Goal: Task Accomplishment & Management: Manage account settings

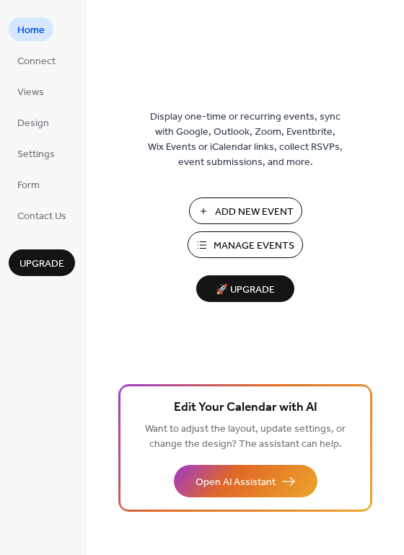
click at [403, 86] on html "Home Connect Views Design Settings Form Contact Us Upgrade Home Upgrade Display…" at bounding box center [202, 277] width 404 height 555
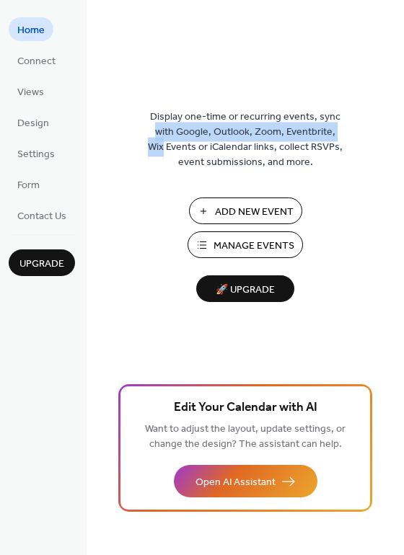
drag, startPoint x: 401, startPoint y: 83, endPoint x: 400, endPoint y: 127, distance: 44.0
click at [400, 127] on div "Display one-time or recurring events, sync with Google, Outlook, Zoom, Eventbri…" at bounding box center [245, 301] width 317 height 509
click at [267, 239] on span "Manage Events" at bounding box center [254, 246] width 81 height 15
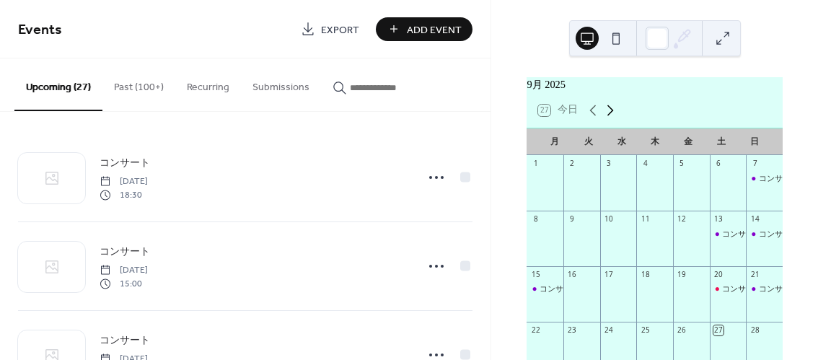
click at [605, 115] on icon at bounding box center [610, 110] width 17 height 17
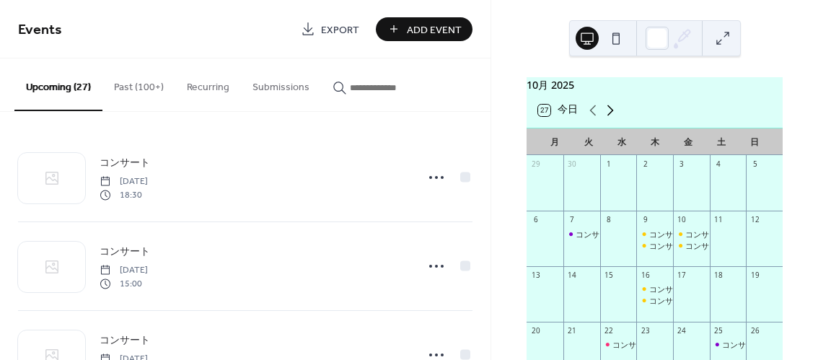
click at [605, 115] on icon at bounding box center [610, 110] width 17 height 17
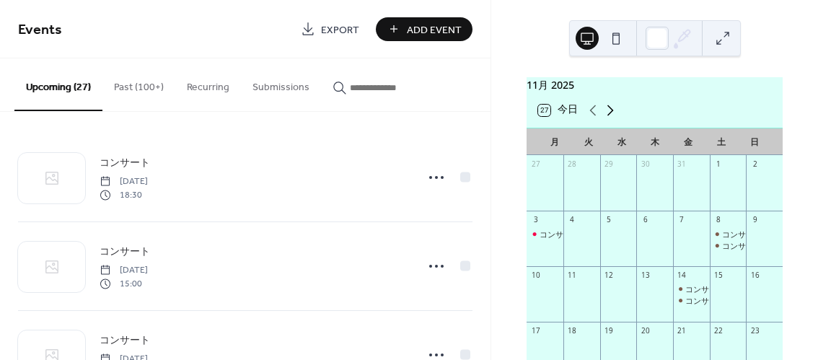
click at [605, 115] on icon at bounding box center [610, 110] width 17 height 17
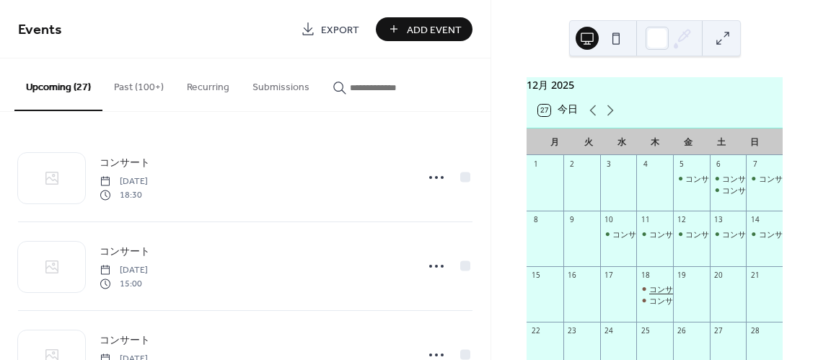
click at [656, 294] on div "コンサート" at bounding box center [669, 288] width 40 height 11
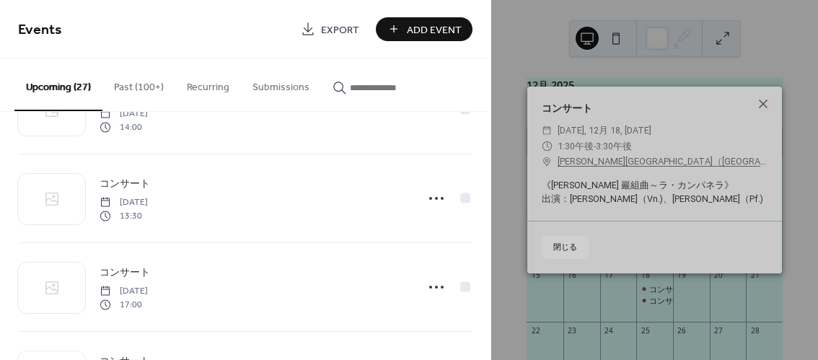
scroll to position [2099, 0]
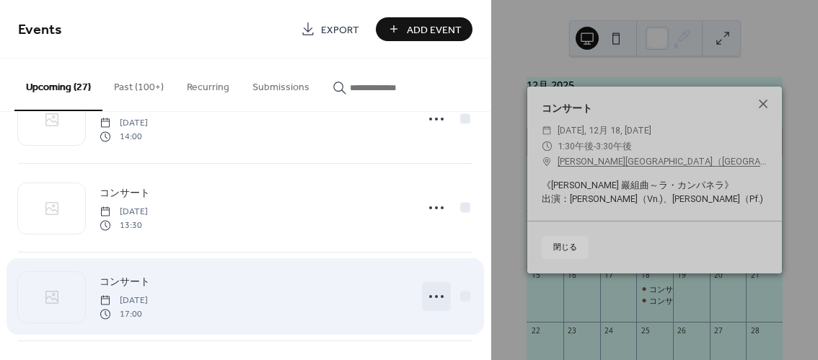
click at [435, 285] on icon at bounding box center [436, 296] width 23 height 23
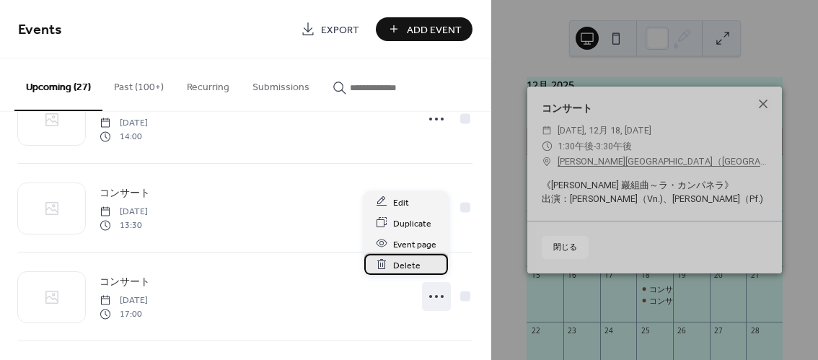
click at [418, 260] on div "Delete" at bounding box center [406, 264] width 84 height 21
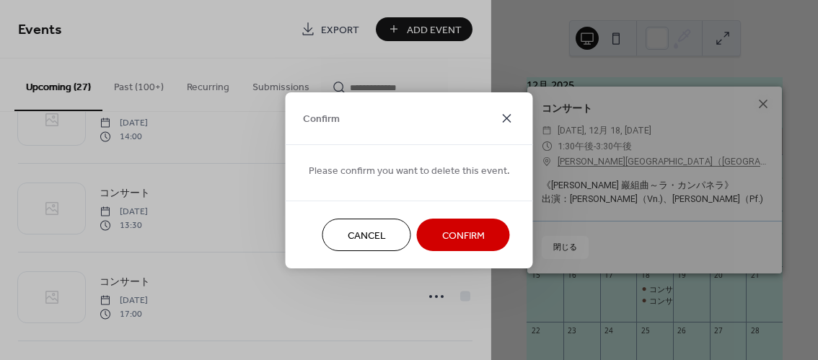
click at [502, 116] on icon at bounding box center [506, 118] width 17 height 17
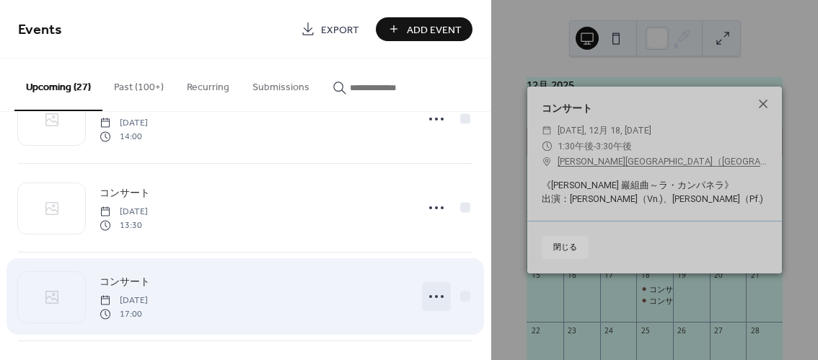
click at [429, 286] on icon at bounding box center [436, 296] width 23 height 23
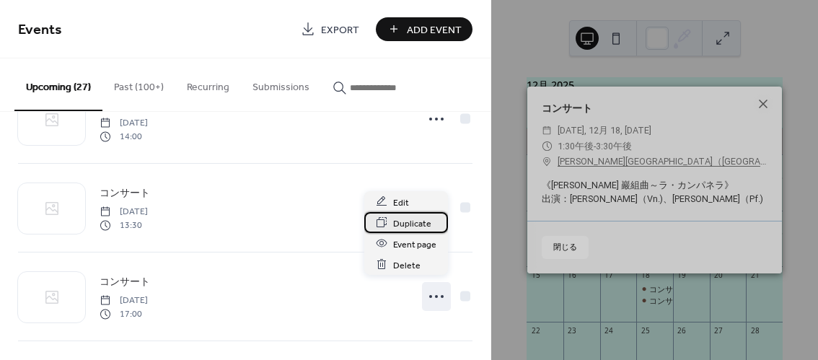
click at [415, 224] on span "Duplicate" at bounding box center [412, 223] width 38 height 15
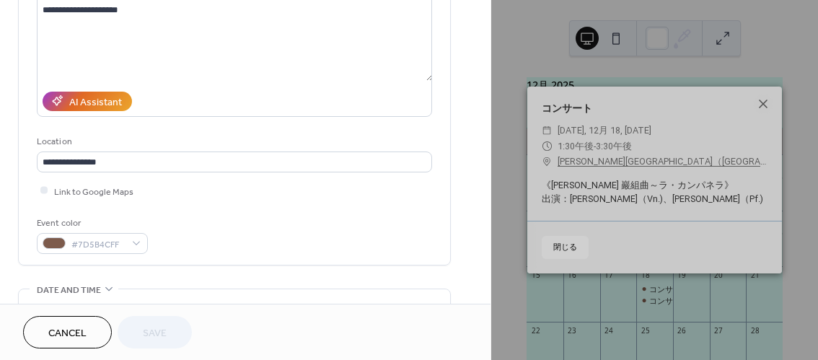
scroll to position [201, 0]
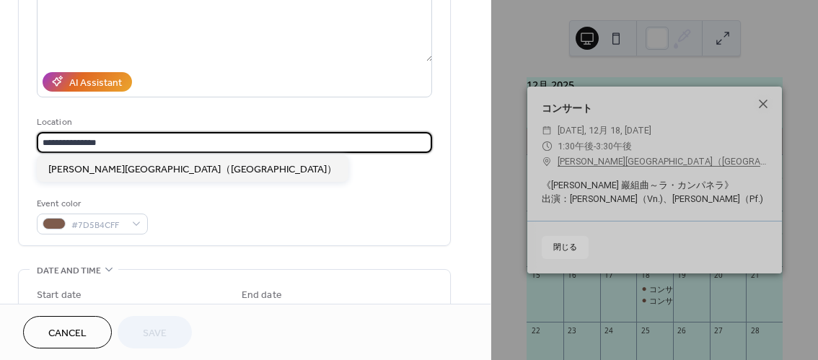
drag, startPoint x: 94, startPoint y: 142, endPoint x: 7, endPoint y: 148, distance: 86.8
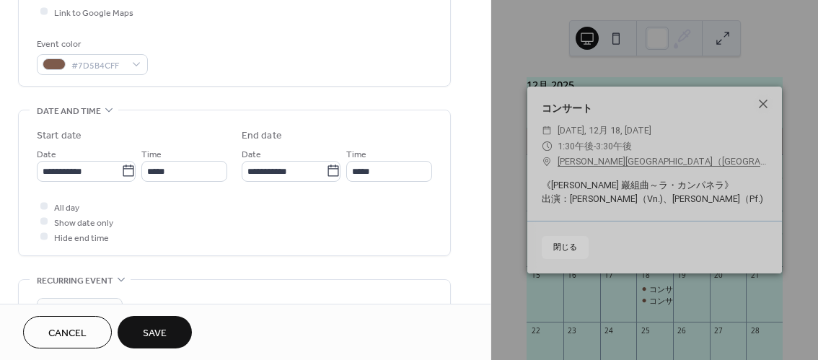
scroll to position [361, 0]
type input "**********"
click at [126, 166] on icon at bounding box center [128, 170] width 14 height 14
click at [121, 166] on input "**********" at bounding box center [79, 170] width 84 height 21
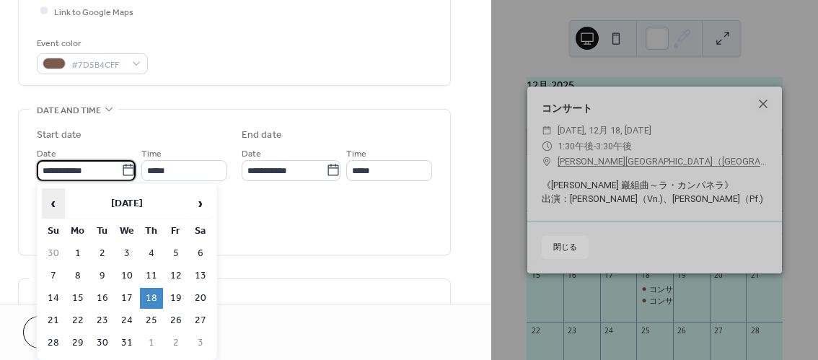
click at [58, 201] on span "‹" at bounding box center [54, 203] width 22 height 29
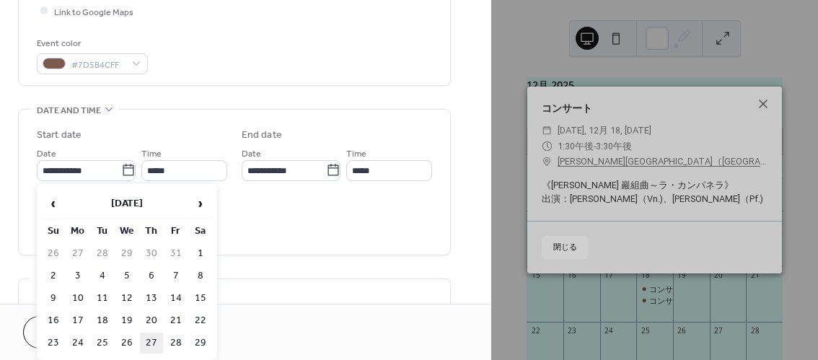
click at [146, 340] on td "27" at bounding box center [151, 343] width 23 height 21
type input "**********"
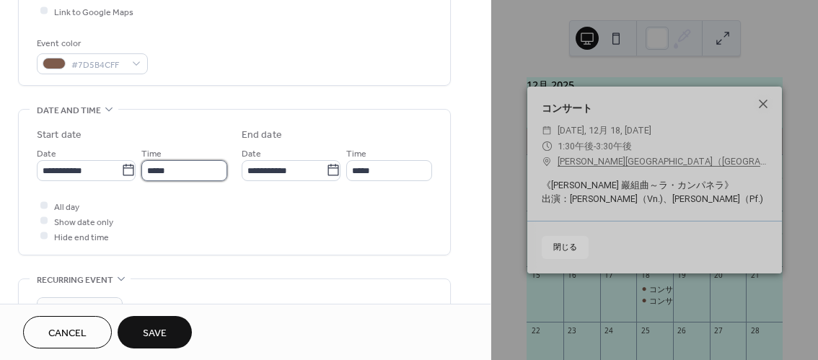
click at [205, 175] on input "*****" at bounding box center [184, 170] width 86 height 21
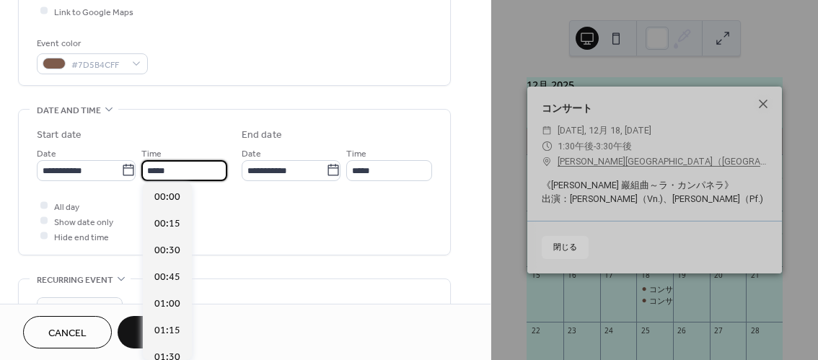
scroll to position [1814, 0]
click at [162, 351] on span "18:30" at bounding box center [167, 358] width 26 height 15
type input "*****"
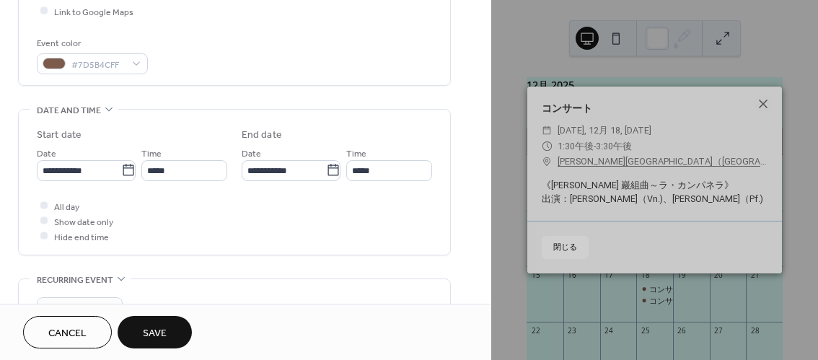
click at [164, 322] on button "Save" at bounding box center [155, 332] width 74 height 32
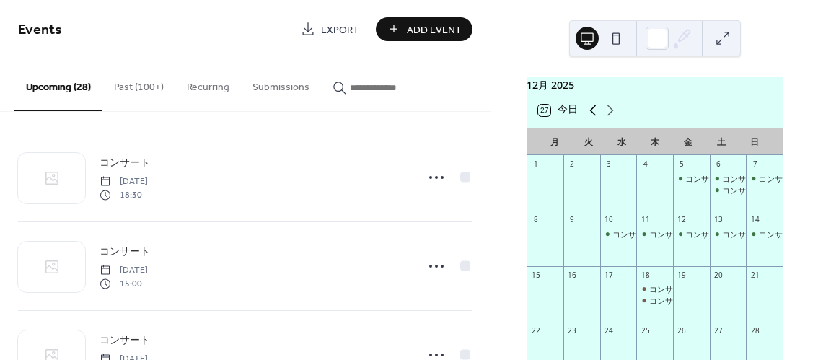
click at [590, 119] on icon at bounding box center [592, 110] width 17 height 17
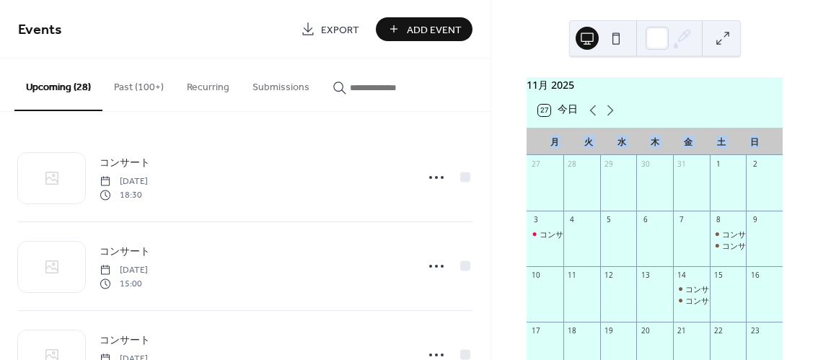
drag, startPoint x: 813, startPoint y: 133, endPoint x: 817, endPoint y: 154, distance: 21.2
click at [817, 154] on div "11月 2025 27 今日 月 火 水 木 金 土 日 27 28 29 30 31 1 2 3 コンサート 4 5 6 7 8 コンサート コンサート 9…" at bounding box center [654, 180] width 327 height 360
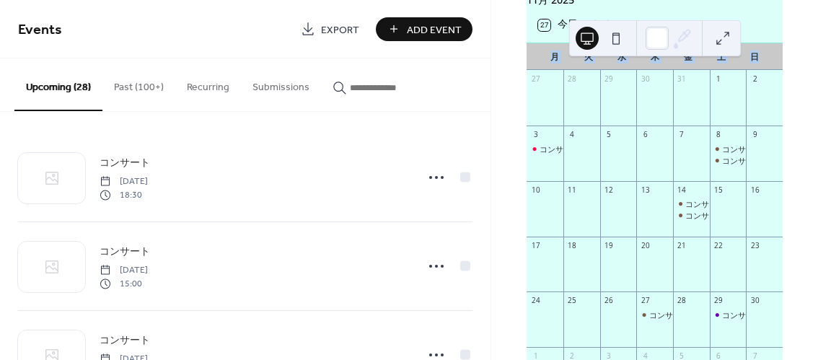
scroll to position [116, 0]
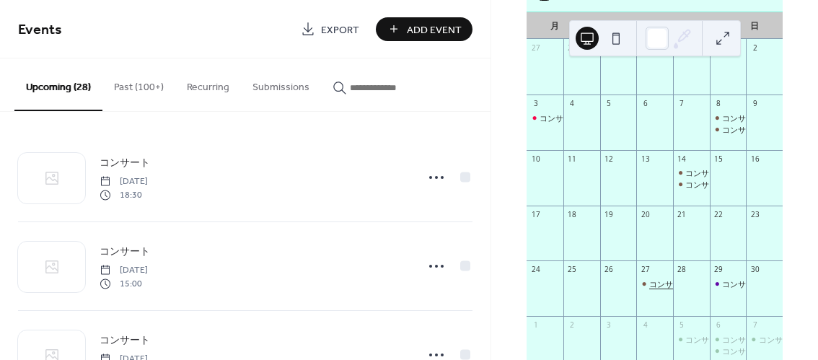
click at [657, 289] on div "コンサート" at bounding box center [669, 283] width 40 height 11
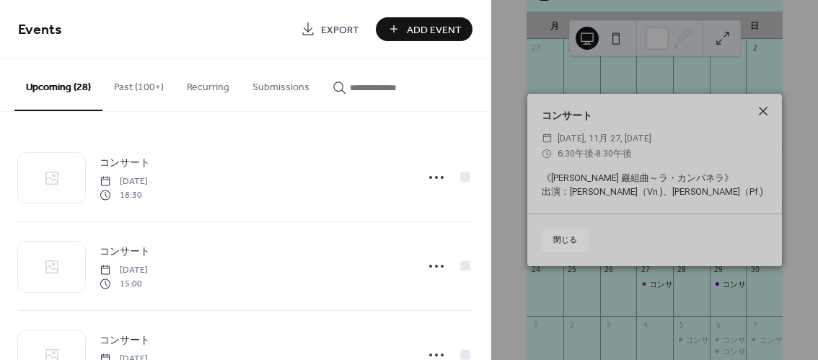
click at [760, 112] on icon at bounding box center [763, 110] width 17 height 17
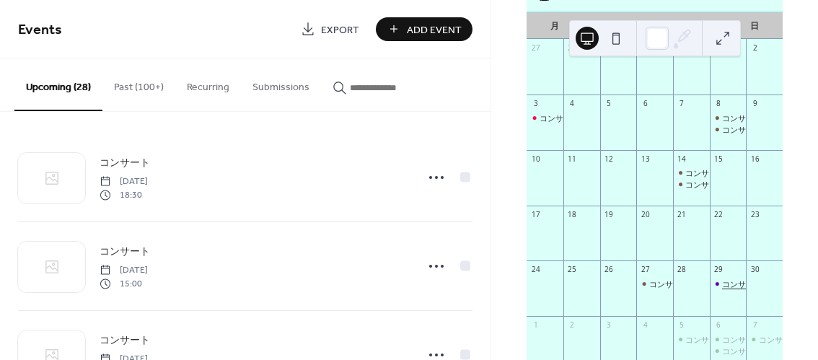
click at [722, 289] on div "コンサート" at bounding box center [742, 283] width 40 height 11
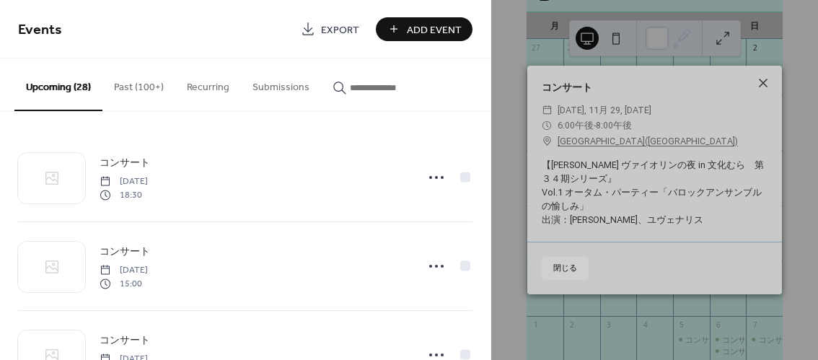
click at [761, 84] on icon at bounding box center [763, 82] width 17 height 17
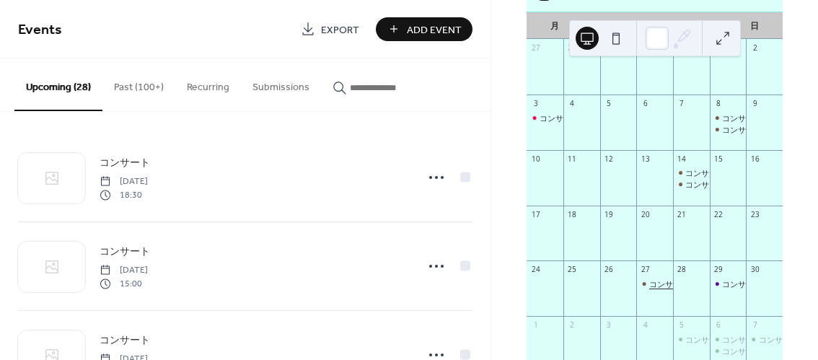
click at [651, 289] on div "コンサート" at bounding box center [669, 283] width 40 height 11
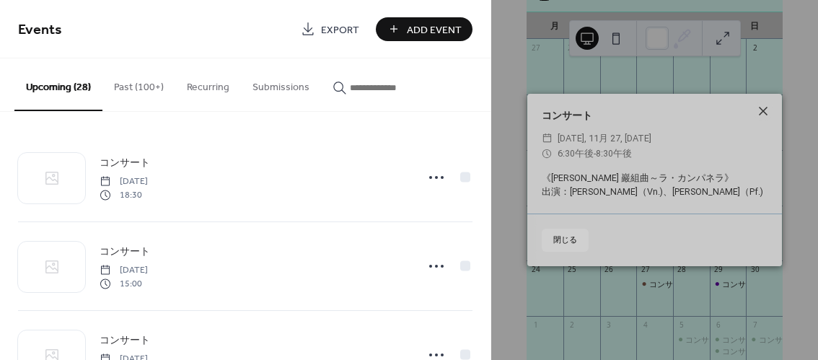
click at [759, 110] on icon at bounding box center [763, 110] width 17 height 17
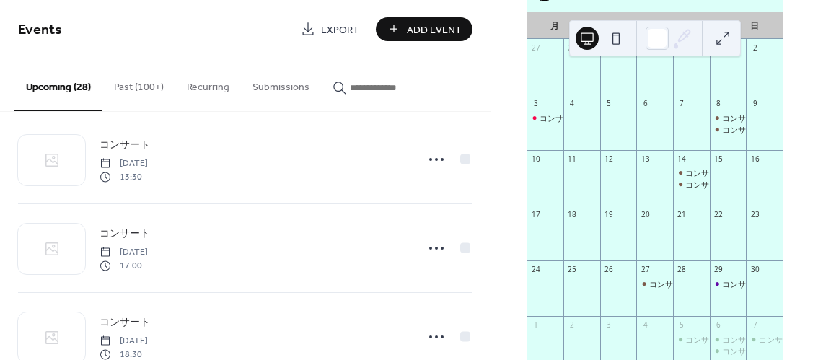
scroll to position [1213, 0]
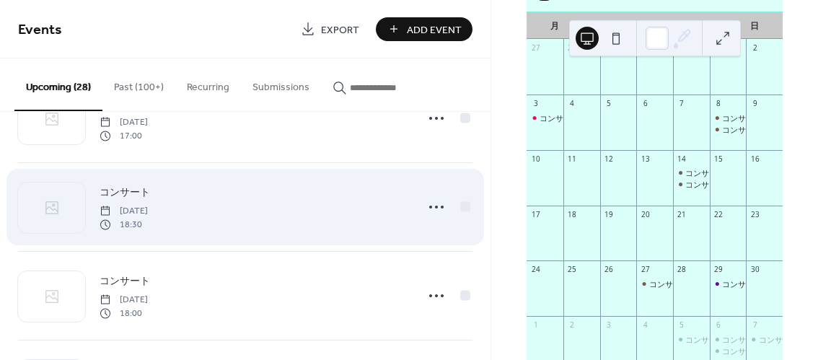
click at [291, 208] on div "コンサート Thursday, November 27, 2025 18:30" at bounding box center [254, 207] width 308 height 46
click at [425, 203] on icon at bounding box center [436, 206] width 23 height 23
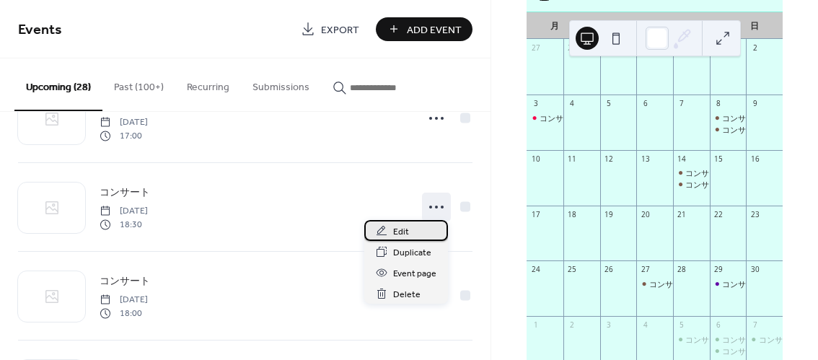
click at [403, 226] on span "Edit" at bounding box center [401, 231] width 16 height 15
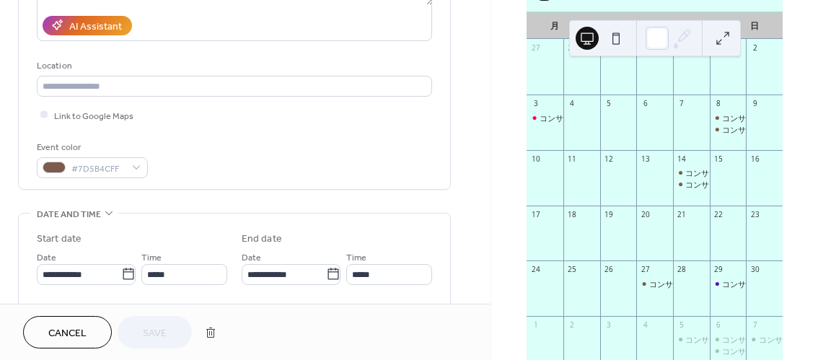
scroll to position [276, 0]
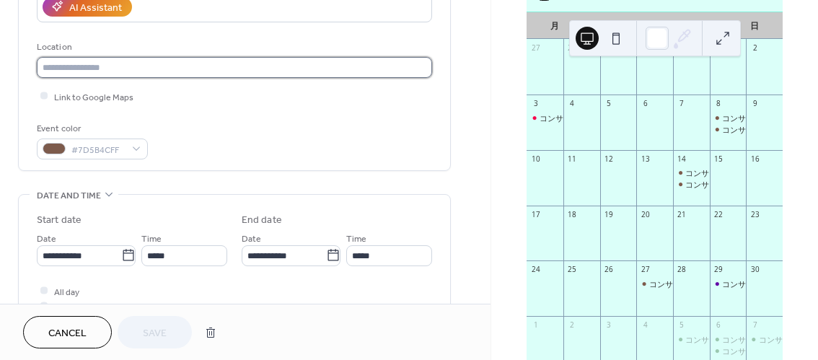
click at [263, 70] on input "text" at bounding box center [234, 67] width 395 height 21
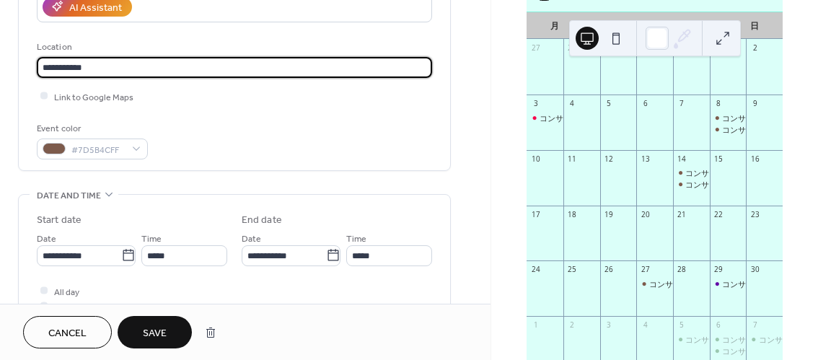
type input "**********"
click at [157, 335] on span "Save" at bounding box center [155, 333] width 24 height 15
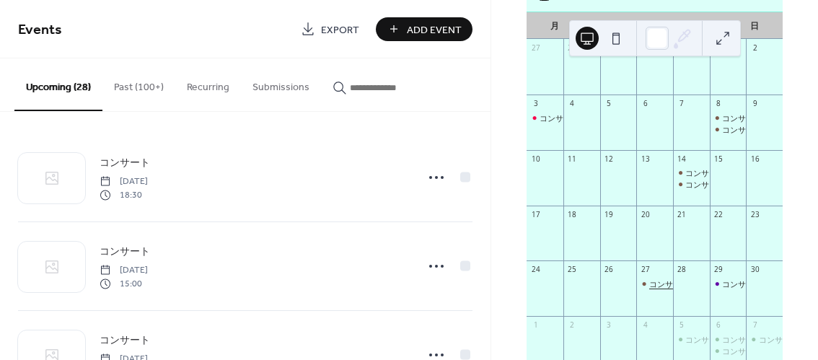
click at [650, 289] on div "コンサート" at bounding box center [669, 283] width 40 height 11
